Goal: Task Accomplishment & Management: Use online tool/utility

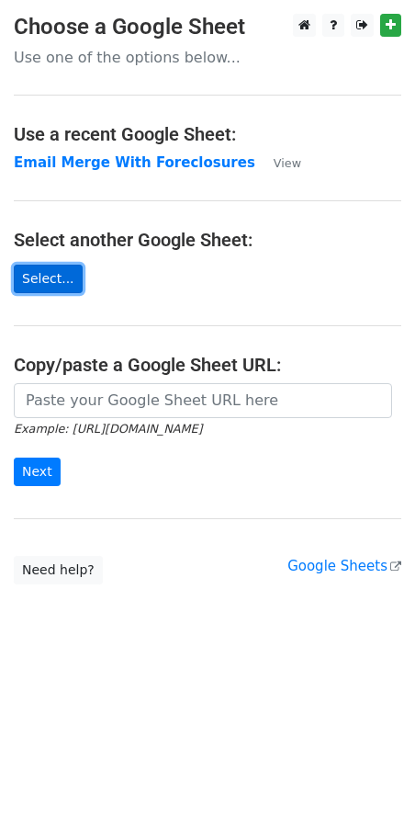
click at [44, 278] on link "Select..." at bounding box center [48, 279] width 69 height 28
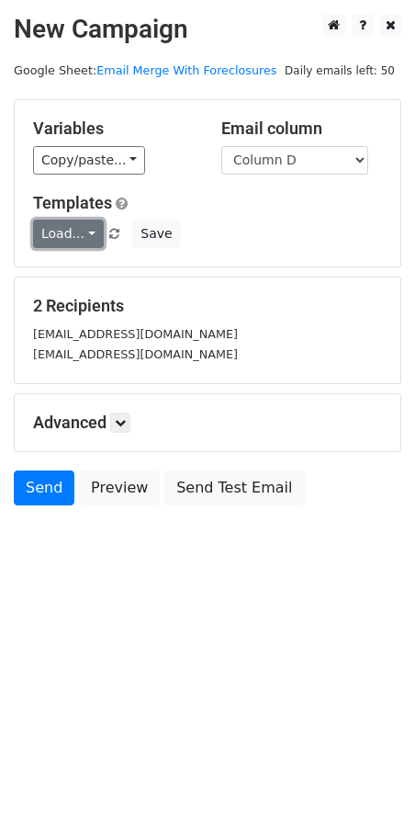
click at [82, 233] on link "Load..." at bounding box center [68, 234] width 71 height 28
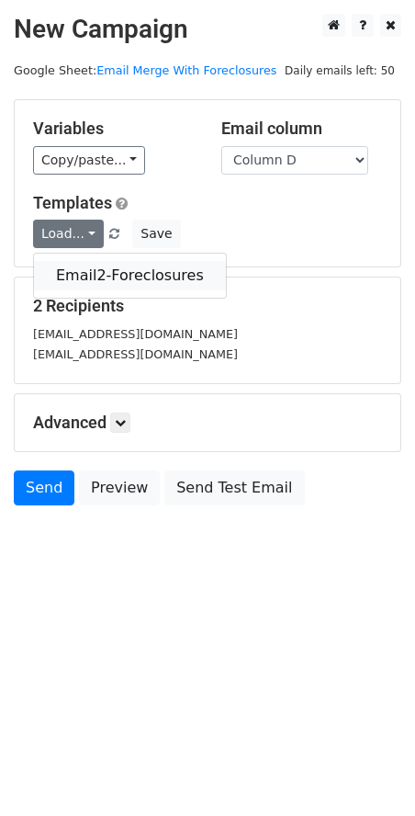
click at [96, 275] on link "Email2-Foreclosures" at bounding box center [130, 275] width 192 height 29
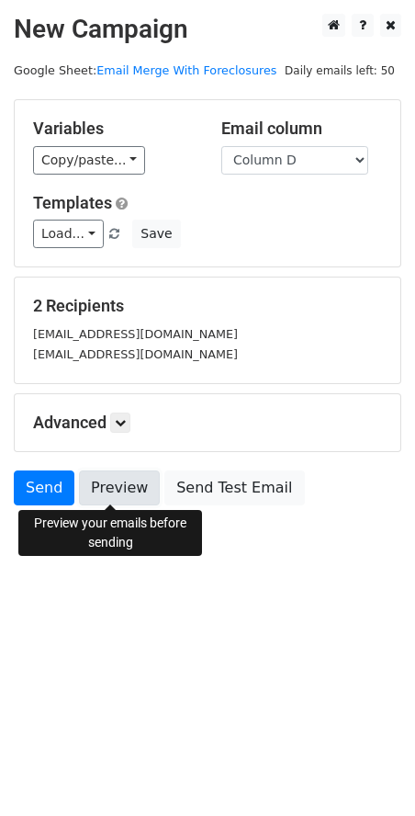
click at [119, 487] on link "Preview" at bounding box center [119, 487] width 81 height 35
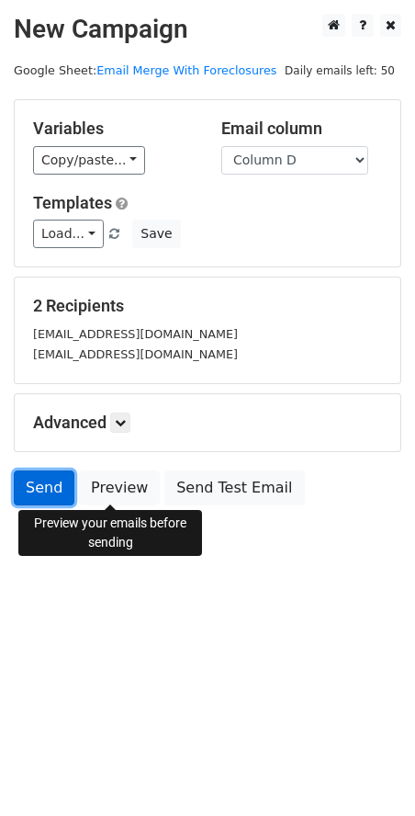
click at [33, 488] on link "Send" at bounding box center [44, 487] width 61 height 35
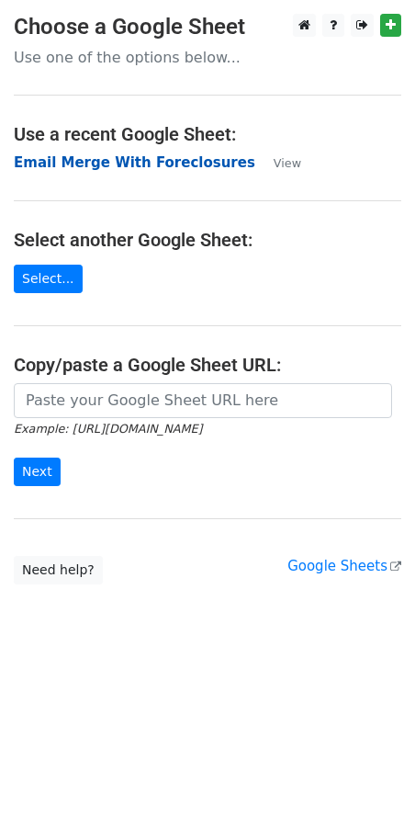
click at [111, 159] on strong "Email Merge With Foreclosures" at bounding box center [135, 162] width 242 height 17
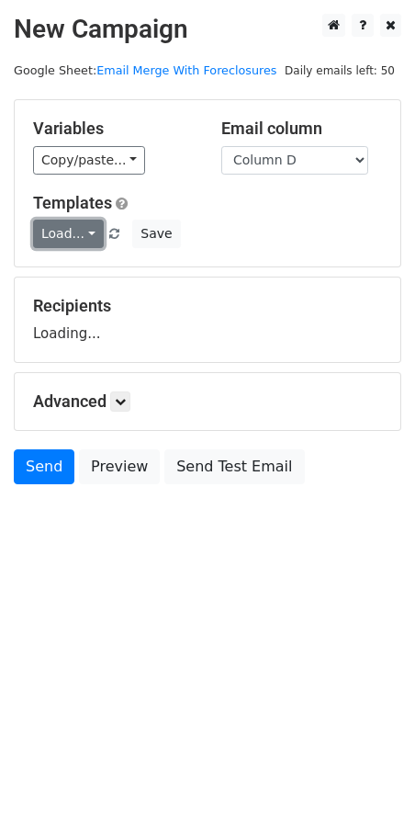
click at [82, 242] on link "Load..." at bounding box center [68, 234] width 71 height 28
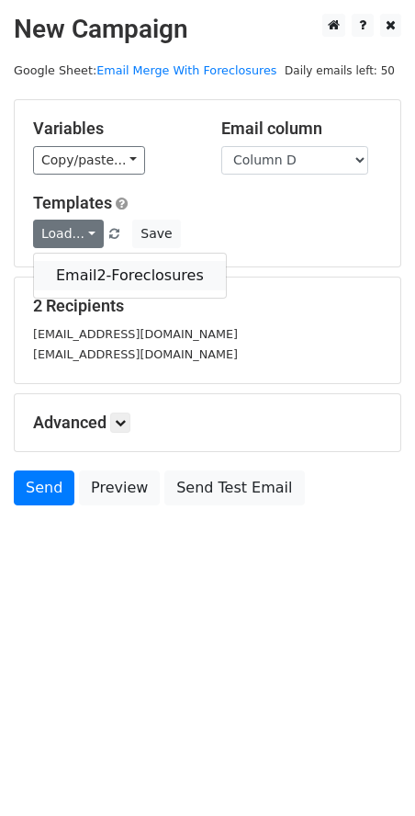
click at [74, 272] on link "Email2-Foreclosures" at bounding box center [130, 275] width 192 height 29
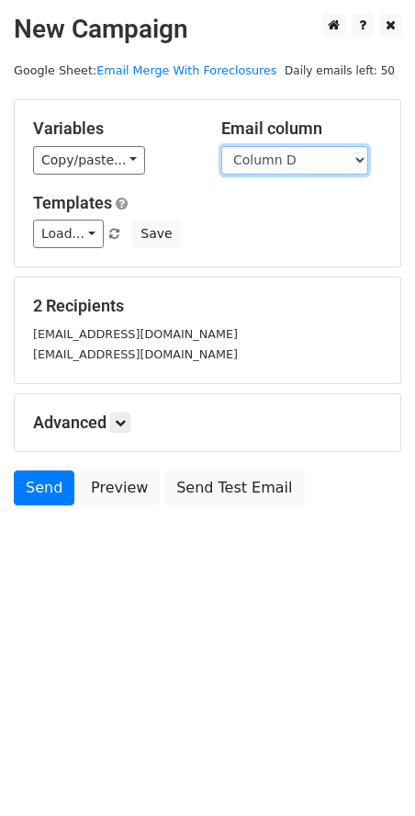
click at [349, 162] on select "Column A Column B Column C Column D Column E" at bounding box center [294, 160] width 147 height 28
select select "Column E"
click at [221, 146] on select "Column A Column B Column C Column D Column E" at bounding box center [294, 160] width 147 height 28
